Goal: Navigation & Orientation: Find specific page/section

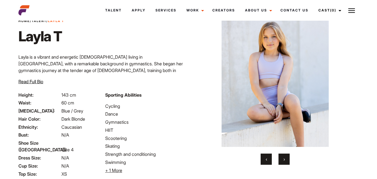
scroll to position [20, 0]
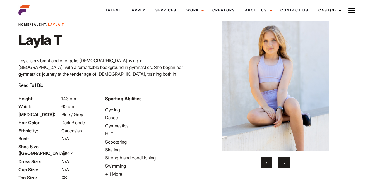
click at [283, 162] on span "›" at bounding box center [283, 163] width 1 height 6
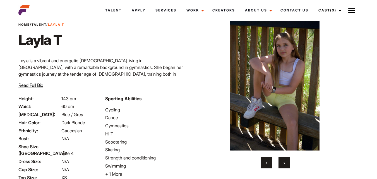
click at [283, 162] on span "›" at bounding box center [283, 163] width 1 height 6
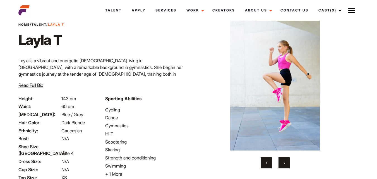
click at [283, 162] on span "›" at bounding box center [283, 163] width 1 height 6
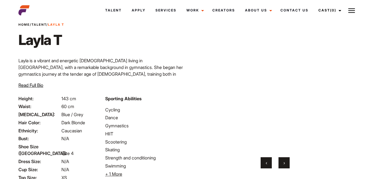
click at [283, 163] on span "›" at bounding box center [283, 163] width 1 height 6
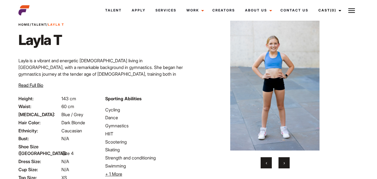
click at [283, 163] on span "›" at bounding box center [283, 163] width 1 height 6
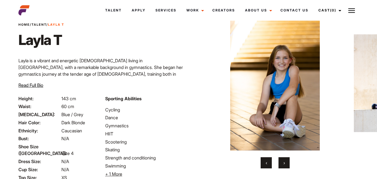
click at [283, 163] on span "›" at bounding box center [283, 163] width 1 height 6
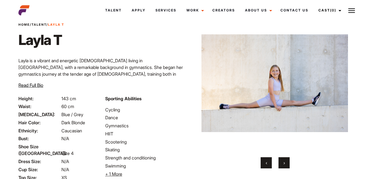
click at [283, 163] on span "›" at bounding box center [283, 163] width 1 height 6
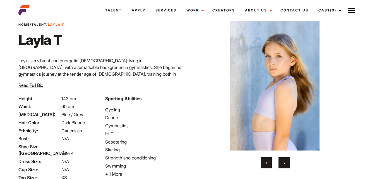
click at [283, 163] on span "›" at bounding box center [283, 163] width 1 height 6
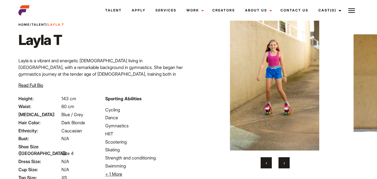
click at [283, 163] on span "›" at bounding box center [283, 163] width 1 height 6
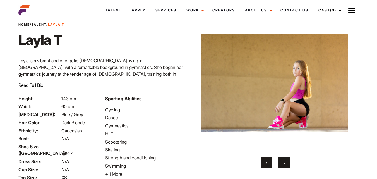
click at [283, 163] on span "›" at bounding box center [283, 163] width 1 height 6
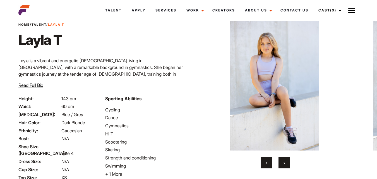
click at [283, 163] on span "›" at bounding box center [283, 163] width 1 height 6
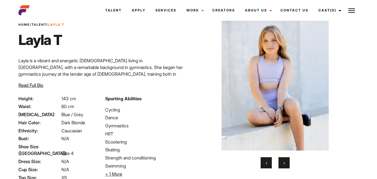
click at [284, 160] on span "›" at bounding box center [283, 163] width 1 height 6
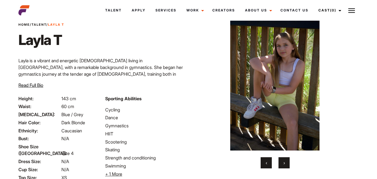
click at [284, 160] on span "›" at bounding box center [283, 163] width 1 height 6
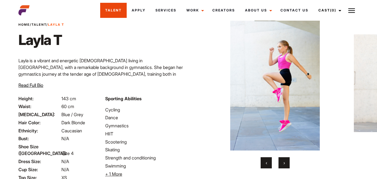
click at [113, 8] on link "Talent" at bounding box center [113, 10] width 26 height 15
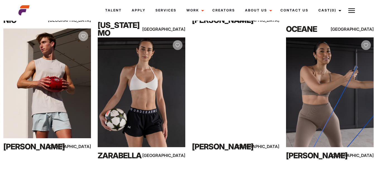
scroll to position [494, 0]
